Goal: Browse casually

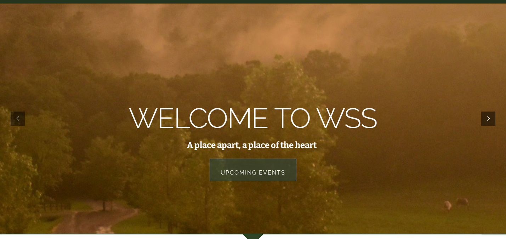
scroll to position [70, 0]
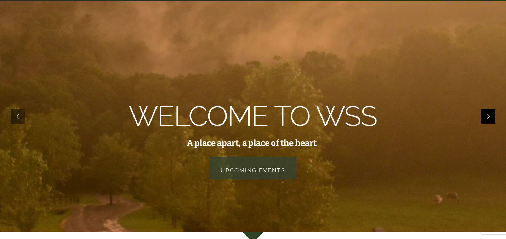
click at [483, 120] on rs-arrow at bounding box center [488, 116] width 14 height 14
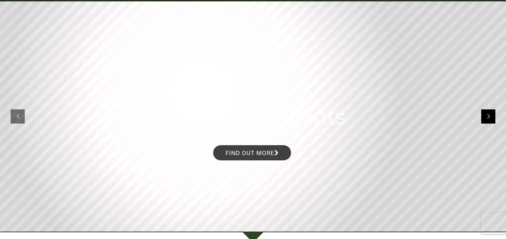
click at [483, 120] on rs-module "Welcome to WSS A place apart, a place of the heart Upcoming Events Upcoming eve…" at bounding box center [253, 116] width 506 height 230
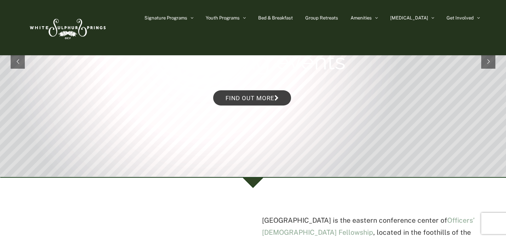
click at [483, 120] on rs-slide "Upcoming events Find out more" at bounding box center [253, 62] width 506 height 230
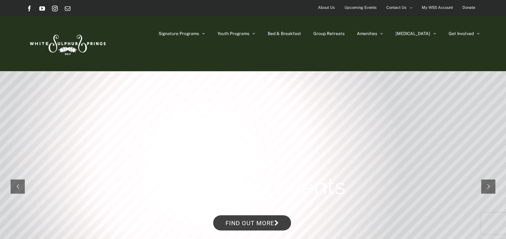
scroll to position [2, 0]
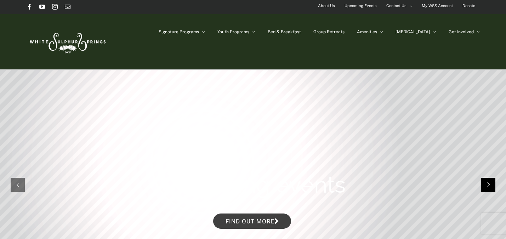
click at [483, 181] on rs-arrow at bounding box center [488, 185] width 14 height 14
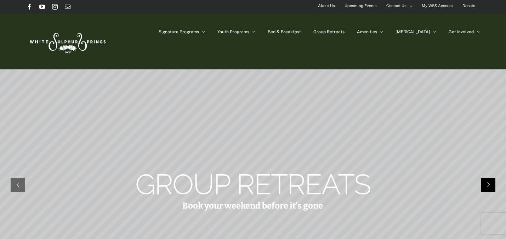
click at [488, 183] on rs-arrow at bounding box center [488, 185] width 14 height 14
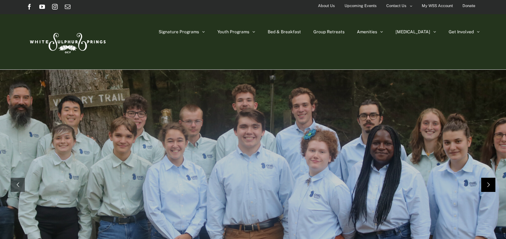
click at [488, 183] on rs-arrow at bounding box center [488, 185] width 14 height 14
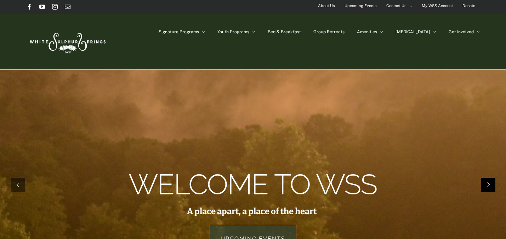
click at [488, 183] on rs-arrow at bounding box center [488, 185] width 14 height 14
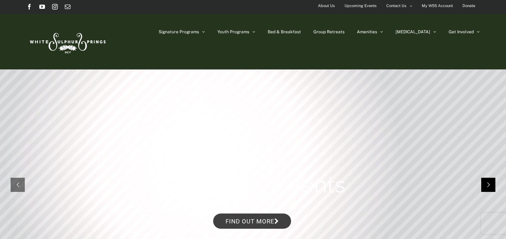
click at [488, 183] on rs-arrow at bounding box center [488, 185] width 14 height 14
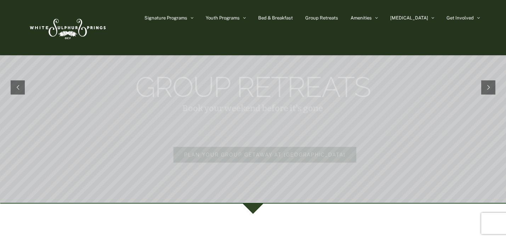
scroll to position [0, 0]
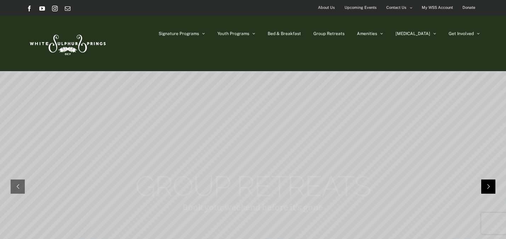
click at [486, 183] on rs-arrow at bounding box center [488, 187] width 14 height 14
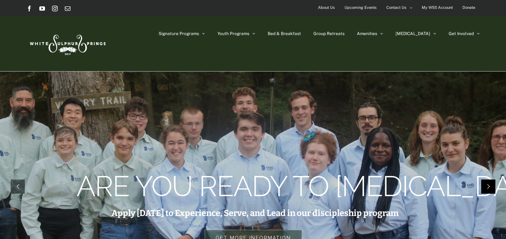
click at [486, 183] on rs-arrow at bounding box center [488, 187] width 14 height 14
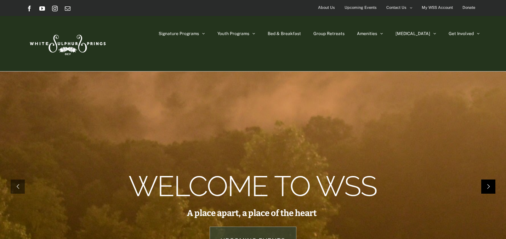
click at [486, 183] on rs-arrow at bounding box center [488, 187] width 14 height 14
